Goal: Go to known website: Access a specific website the user already knows

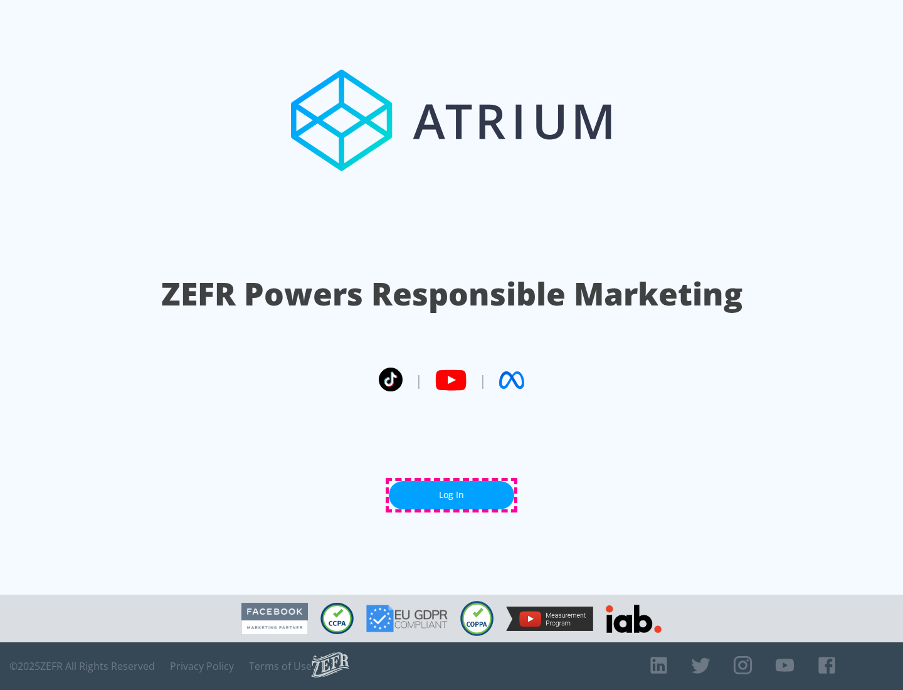
click at [452, 495] on link "Log In" at bounding box center [451, 495] width 125 height 28
